Goal: Task Accomplishment & Management: Manage account settings

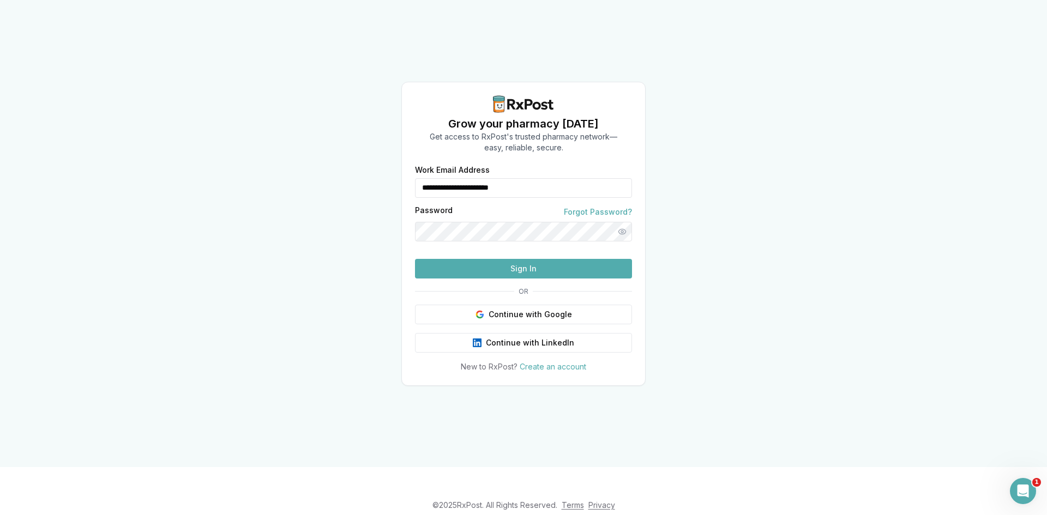
click at [508, 279] on button "Sign In" at bounding box center [523, 269] width 217 height 20
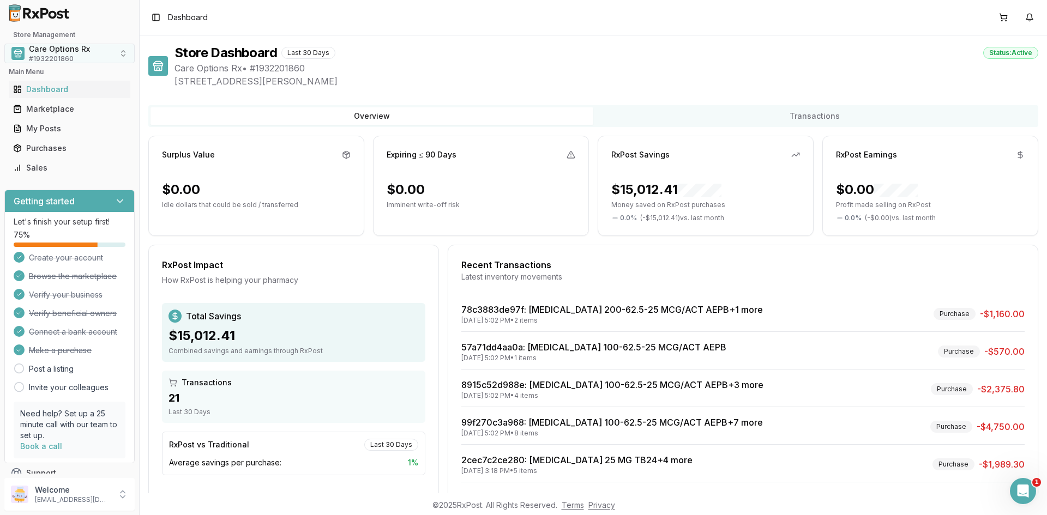
click at [46, 59] on span "# 1932201860" at bounding box center [51, 59] width 45 height 9
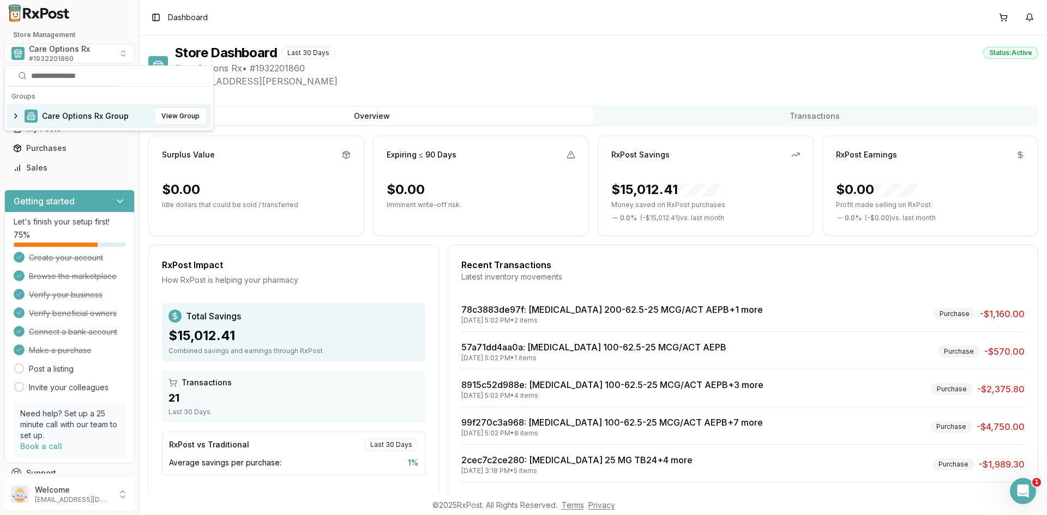
click at [114, 116] on span "Care Options Rx Group" at bounding box center [85, 116] width 87 height 11
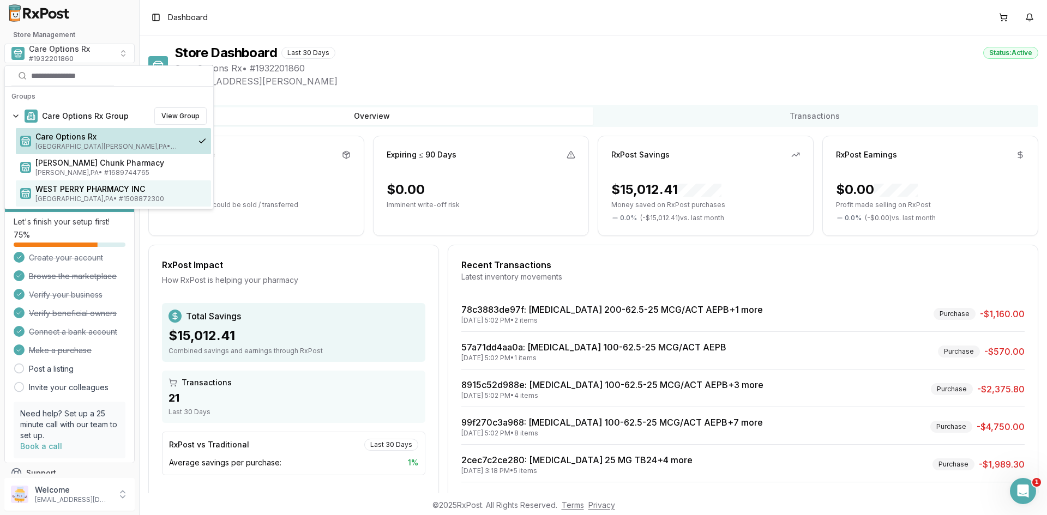
click at [91, 194] on span "WEST PERRY PHARMACY INC" at bounding box center [120, 189] width 171 height 11
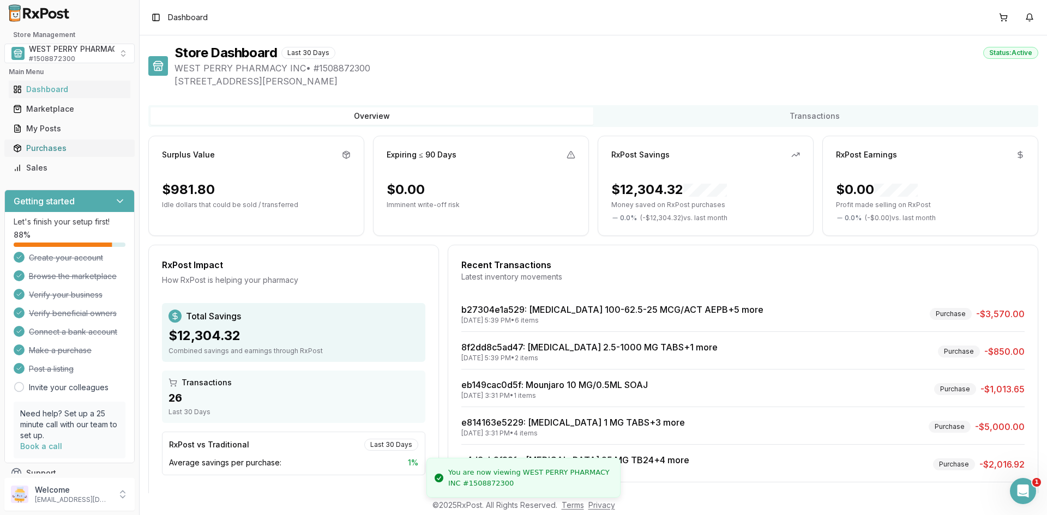
click at [58, 146] on div "Purchases" at bounding box center [69, 148] width 113 height 11
